Goal: Information Seeking & Learning: Understand process/instructions

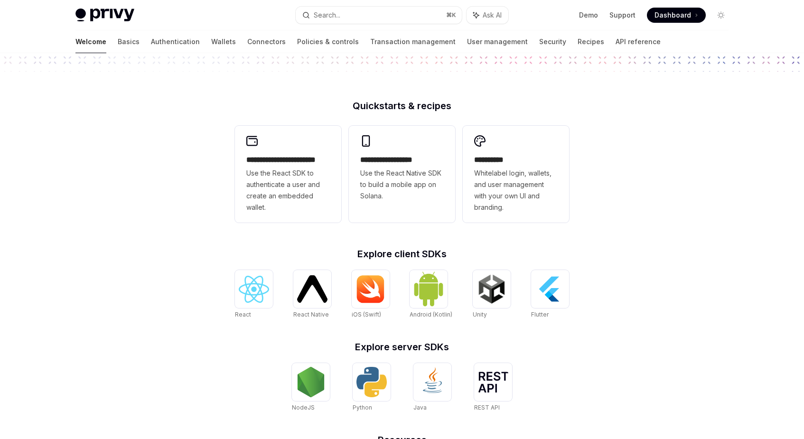
scroll to position [167, 0]
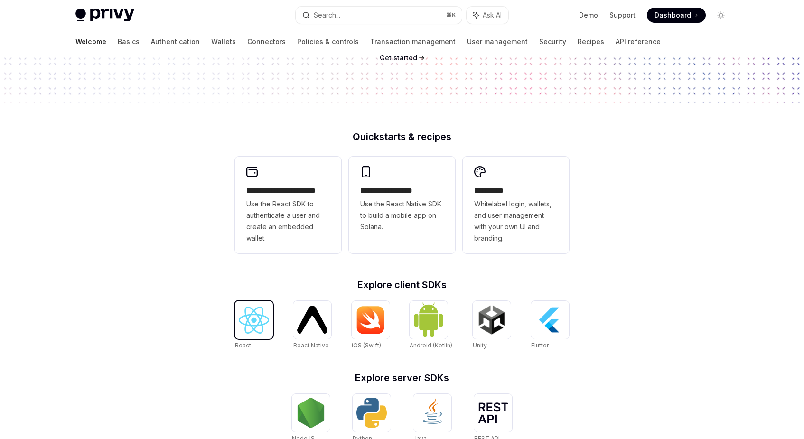
click at [245, 317] on img at bounding box center [254, 320] width 30 height 27
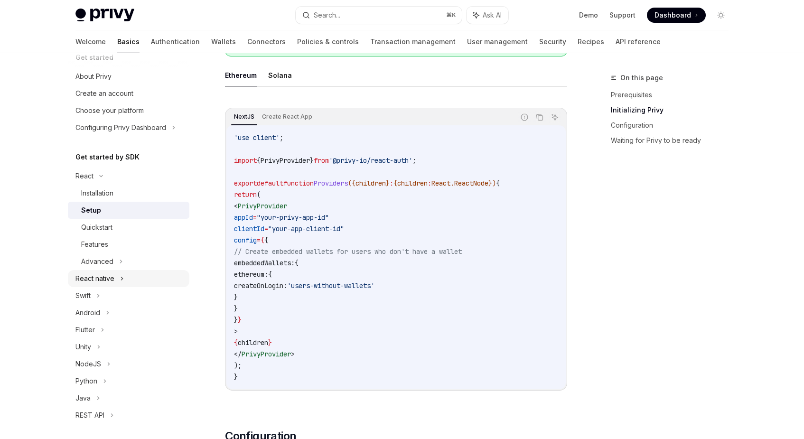
scroll to position [19, 0]
click at [90, 361] on div "NodeJS" at bounding box center [88, 361] width 26 height 11
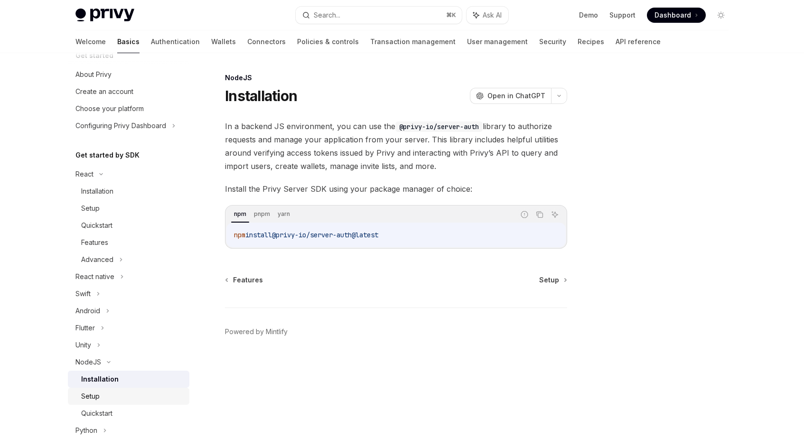
click at [100, 398] on div "Setup" at bounding box center [132, 396] width 103 height 11
type textarea "*"
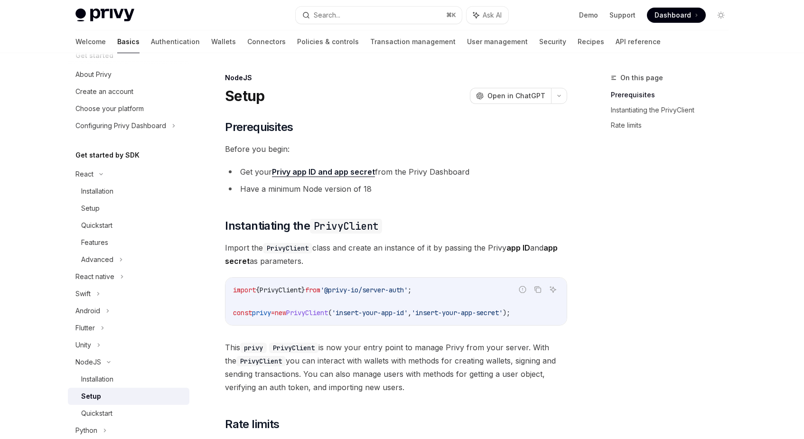
click at [115, 9] on img at bounding box center [104, 15] width 59 height 13
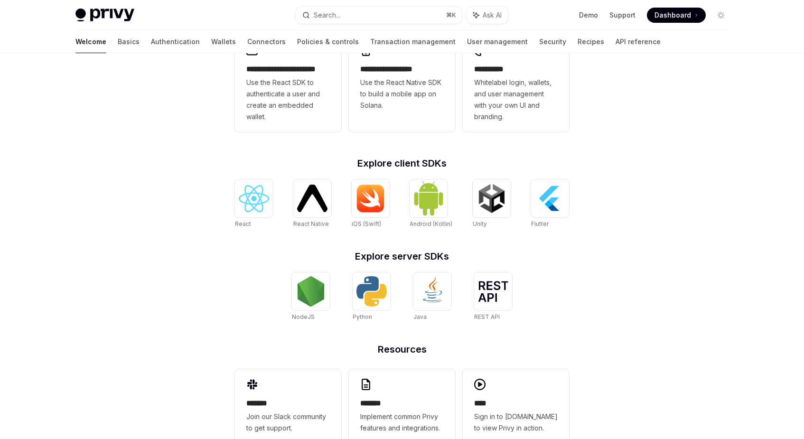
scroll to position [200, 0]
